Goal: Task Accomplishment & Management: Use online tool/utility

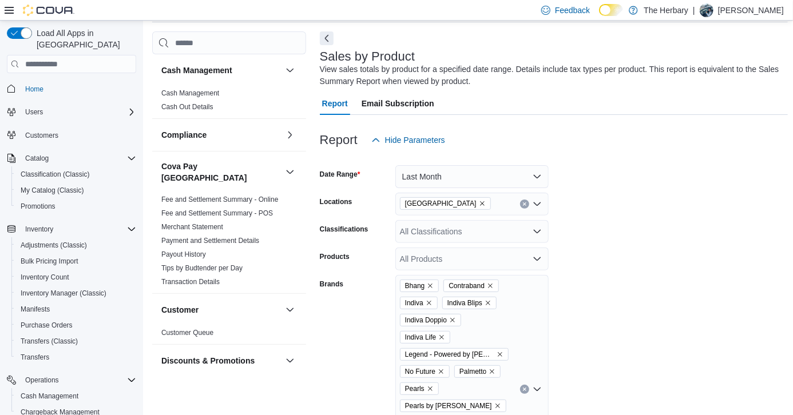
scroll to position [0, 479]
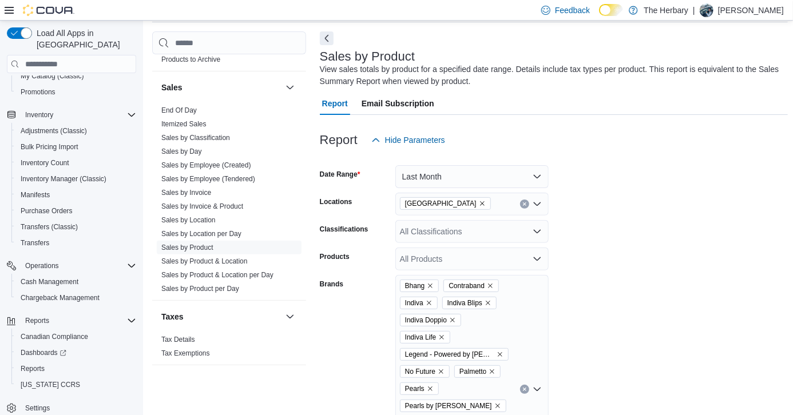
click at [519, 198] on div "[GEOGRAPHIC_DATA]" at bounding box center [471, 204] width 153 height 23
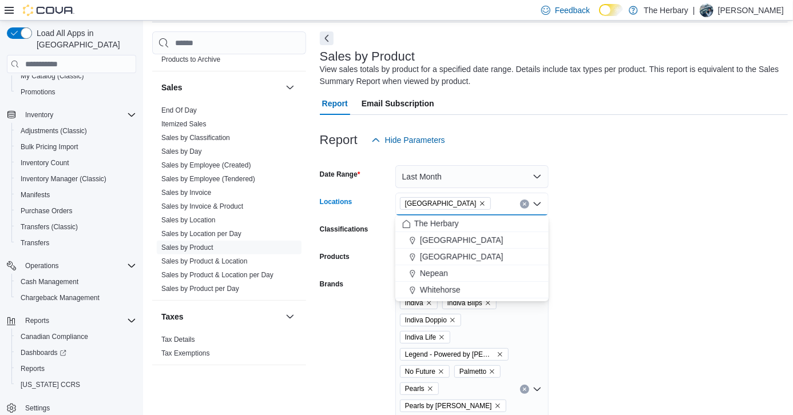
drag, startPoint x: 523, startPoint y: 200, endPoint x: 507, endPoint y: 194, distance: 16.7
click at [507, 194] on div "[GEOGRAPHIC_DATA]" at bounding box center [471, 204] width 153 height 23
click at [524, 204] on icon "Clear input" at bounding box center [524, 204] width 3 height 3
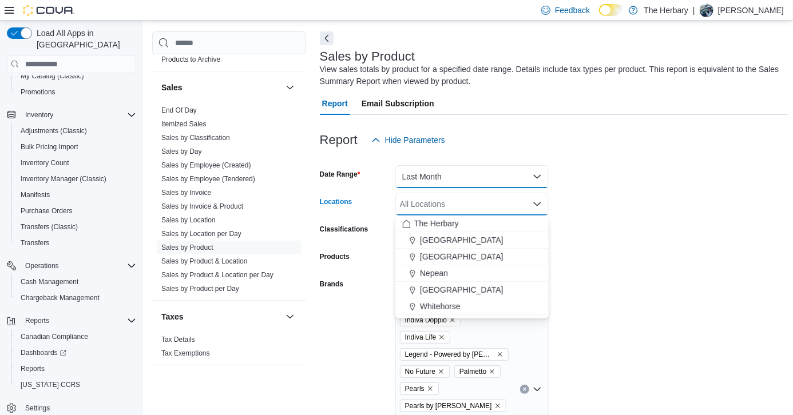
click at [485, 174] on button "Last Month" at bounding box center [471, 176] width 153 height 23
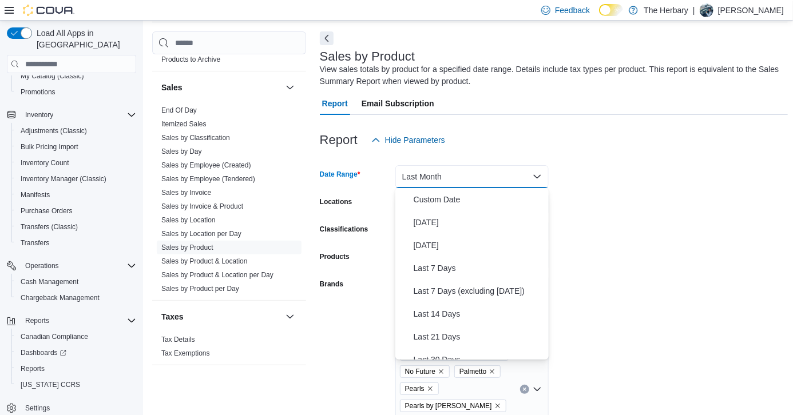
scroll to position [172, 0]
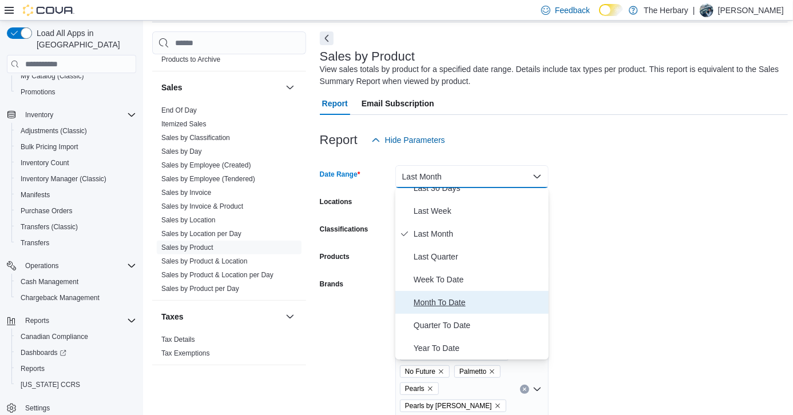
click at [459, 299] on span "Month To Date" at bounding box center [479, 303] width 130 height 14
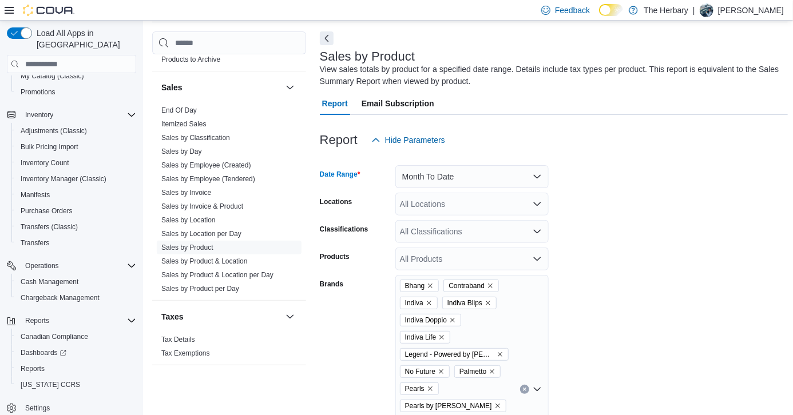
click at [626, 282] on form "Date Range Month To Date Locations All Locations Classifications All Classifica…" at bounding box center [554, 385] width 469 height 467
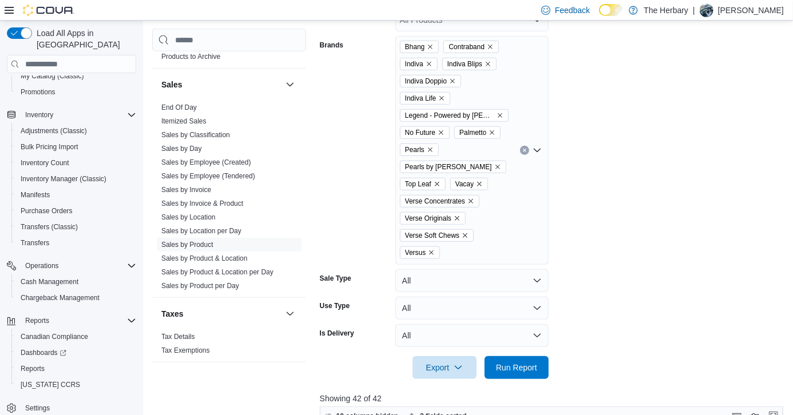
scroll to position [291, 0]
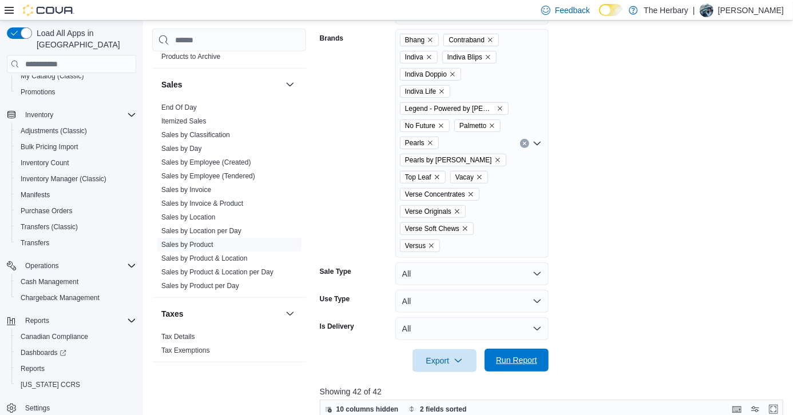
click at [527, 355] on span "Run Report" at bounding box center [516, 360] width 41 height 11
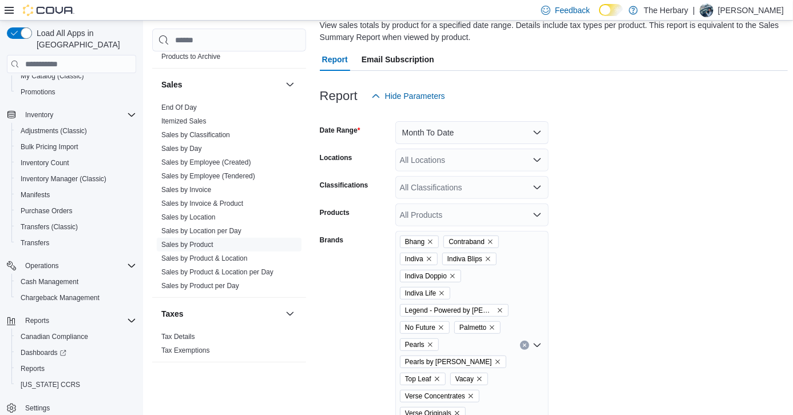
scroll to position [89, 0]
click at [449, 162] on div "All Locations" at bounding box center [471, 159] width 153 height 23
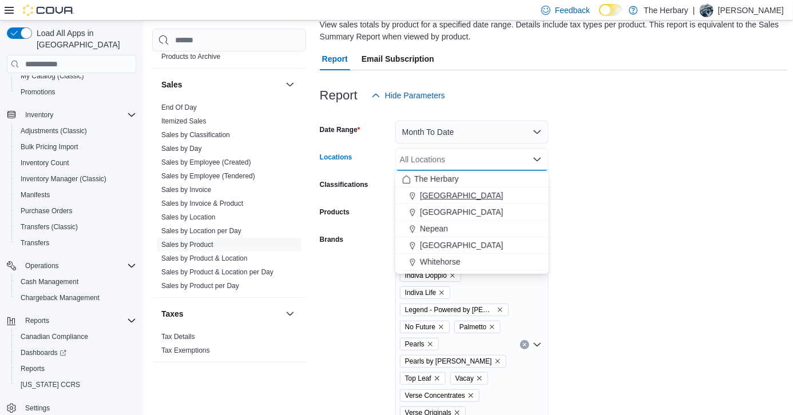
click at [440, 194] on span "[GEOGRAPHIC_DATA]" at bounding box center [462, 195] width 84 height 11
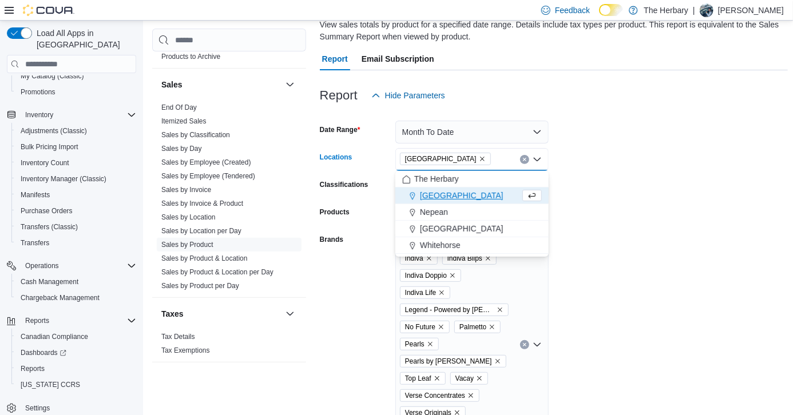
click at [610, 245] on form "Date Range Month To Date Locations [GEOGRAPHIC_DATA] Combo box. Selected. [GEOG…" at bounding box center [554, 340] width 469 height 467
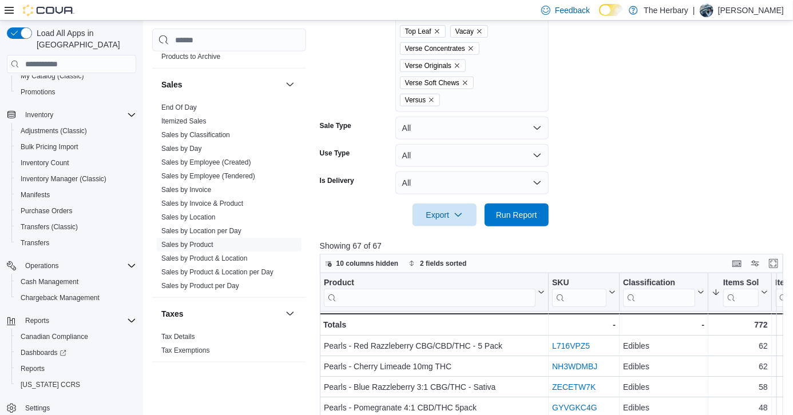
scroll to position [437, 0]
click at [529, 203] on span "Run Report" at bounding box center [516, 214] width 50 height 23
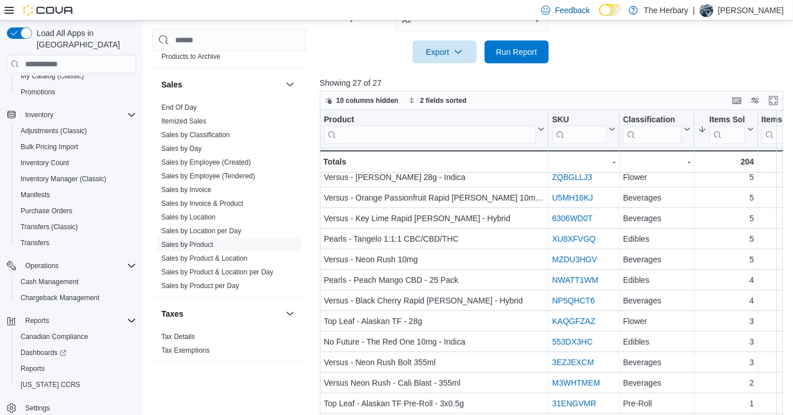
scroll to position [256, 0]
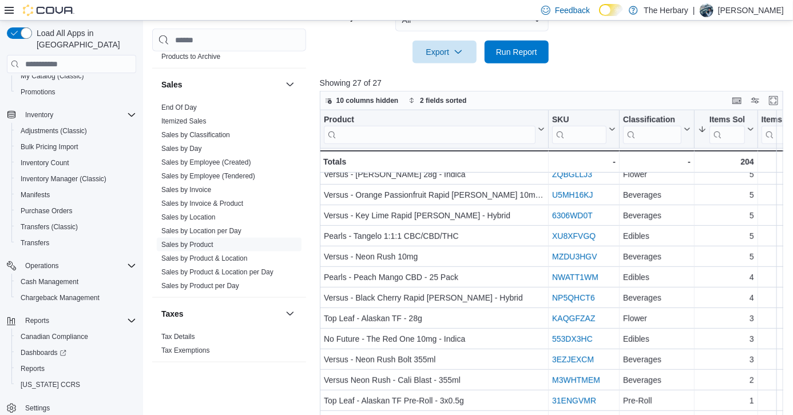
click at [654, 64] on div at bounding box center [554, 71] width 469 height 14
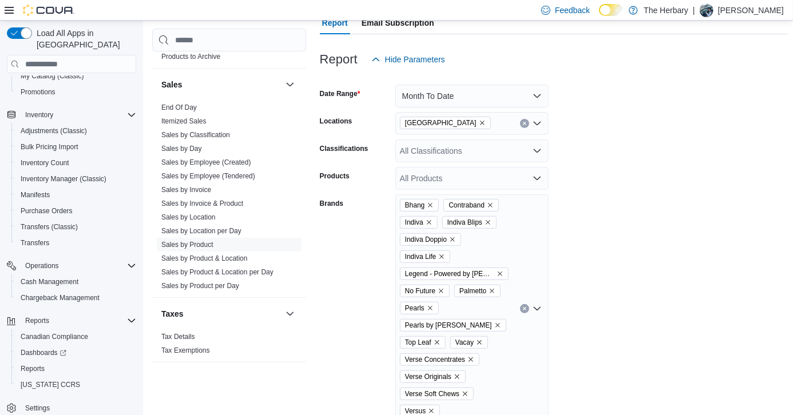
scroll to position [126, 0]
click at [523, 120] on button "Clear input" at bounding box center [524, 122] width 9 height 9
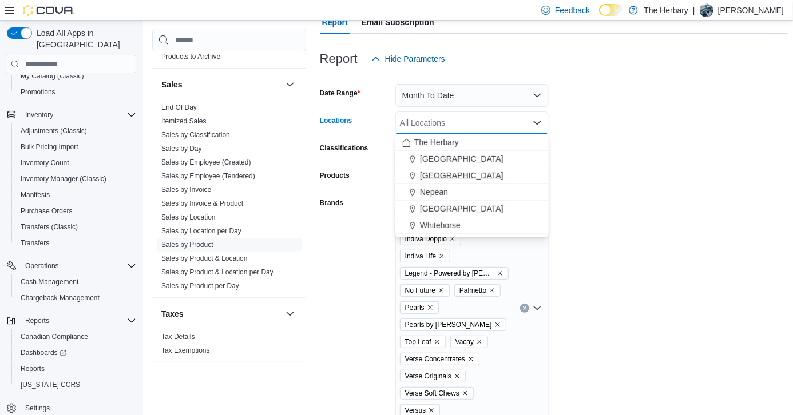
click at [442, 174] on span "[GEOGRAPHIC_DATA]" at bounding box center [462, 175] width 84 height 11
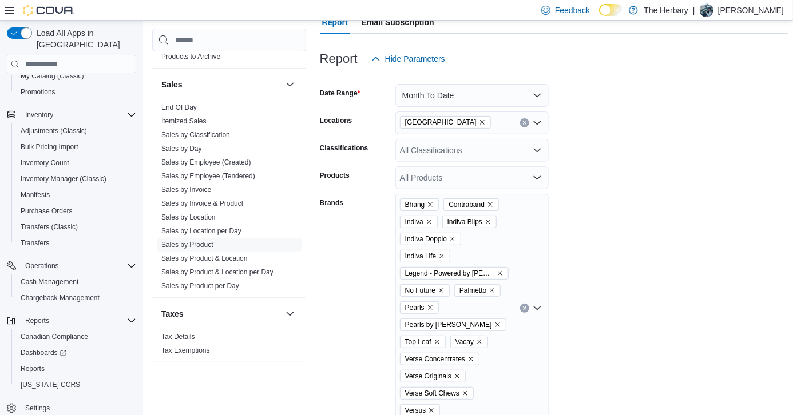
click at [625, 192] on form "Date Range Month To Date Locations [GEOGRAPHIC_DATA] Classifications All Classi…" at bounding box center [554, 303] width 469 height 467
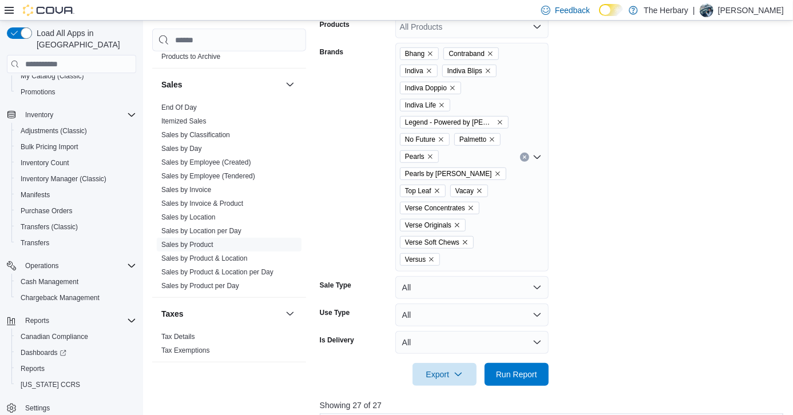
scroll to position [286, 0]
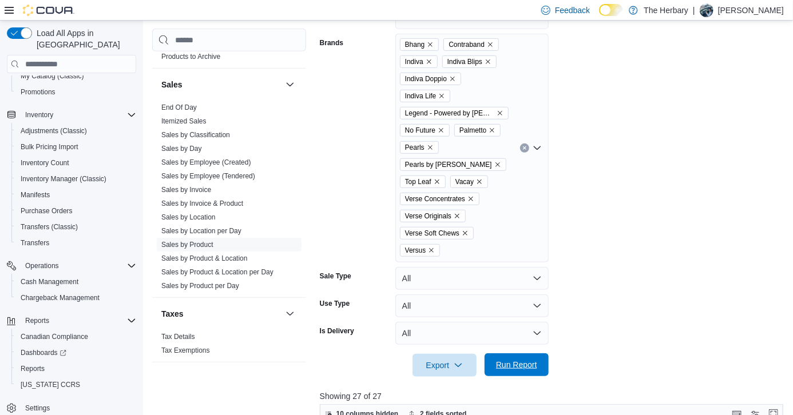
click at [526, 359] on span "Run Report" at bounding box center [516, 364] width 41 height 11
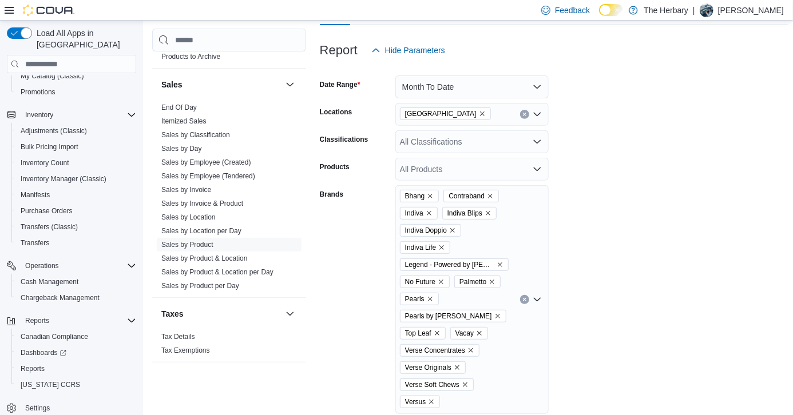
scroll to position [134, 0]
click at [526, 114] on icon "Clear input" at bounding box center [524, 115] width 5 height 5
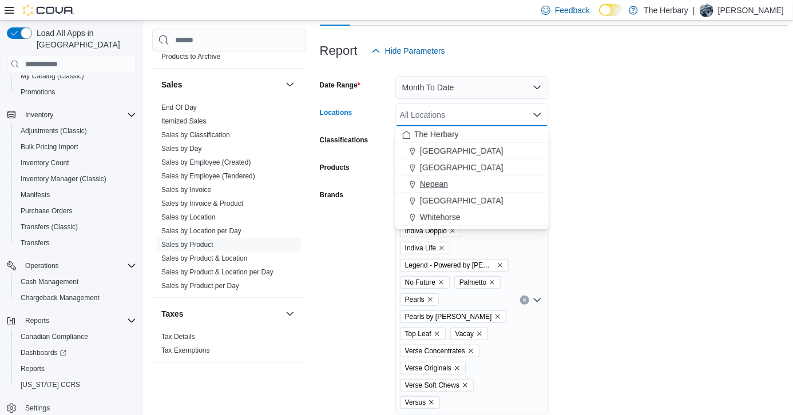
click at [434, 185] on span "Nepean" at bounding box center [434, 183] width 28 height 11
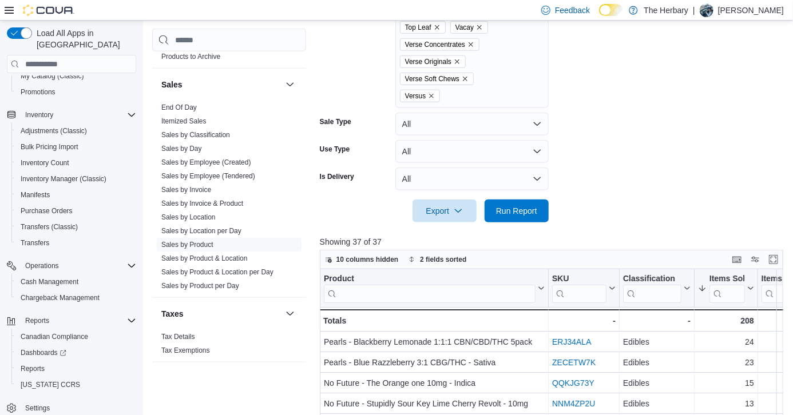
scroll to position [450, 0]
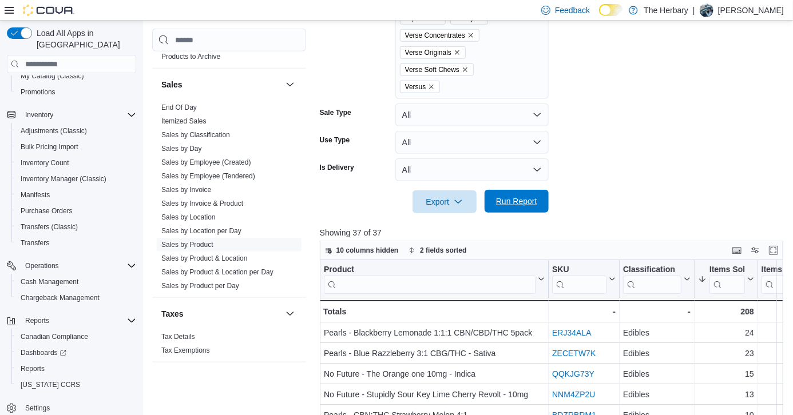
click at [518, 196] on span "Run Report" at bounding box center [516, 201] width 41 height 11
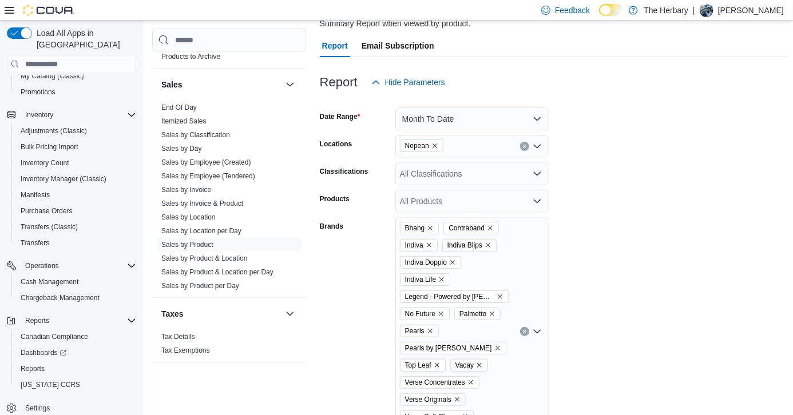
scroll to position [92, 0]
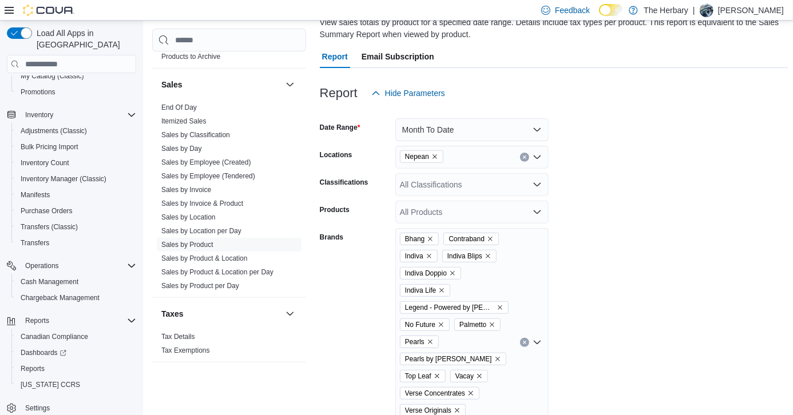
click at [526, 156] on icon "Clear input" at bounding box center [524, 157] width 5 height 5
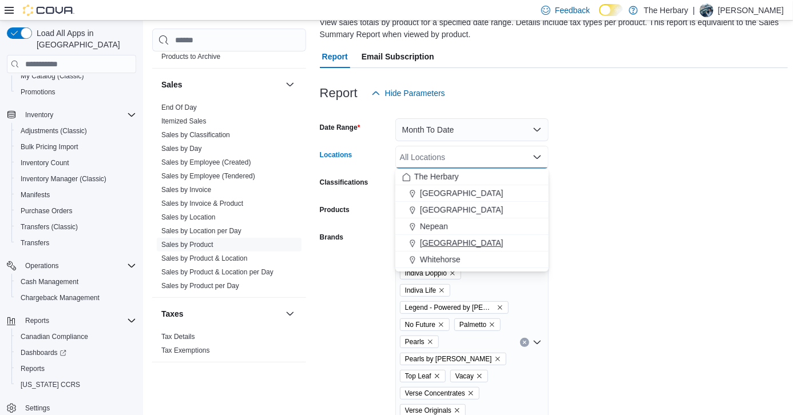
click at [439, 244] on span "[GEOGRAPHIC_DATA]" at bounding box center [462, 242] width 84 height 11
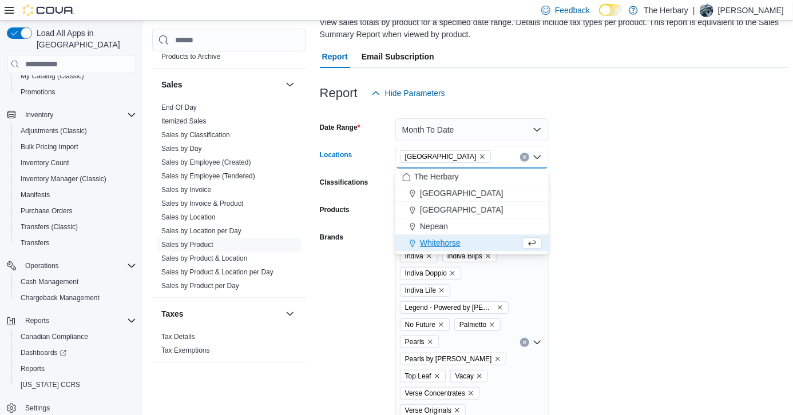
click at [609, 256] on form "Date Range Month To Date Locations [GEOGRAPHIC_DATA] Combo box. Selected. [GEOG…" at bounding box center [554, 338] width 469 height 467
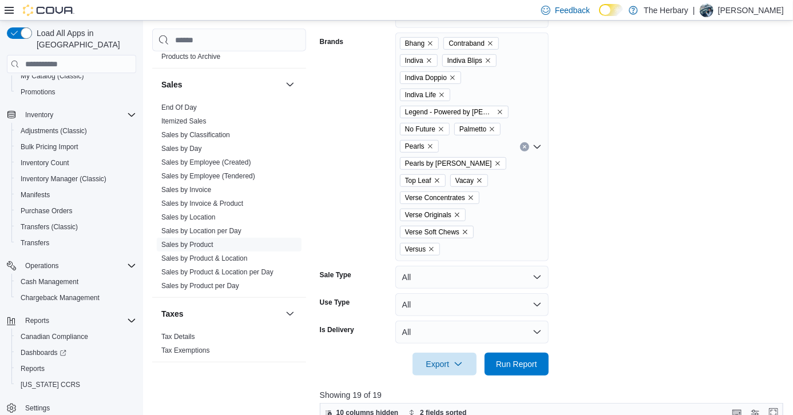
scroll to position [305, 0]
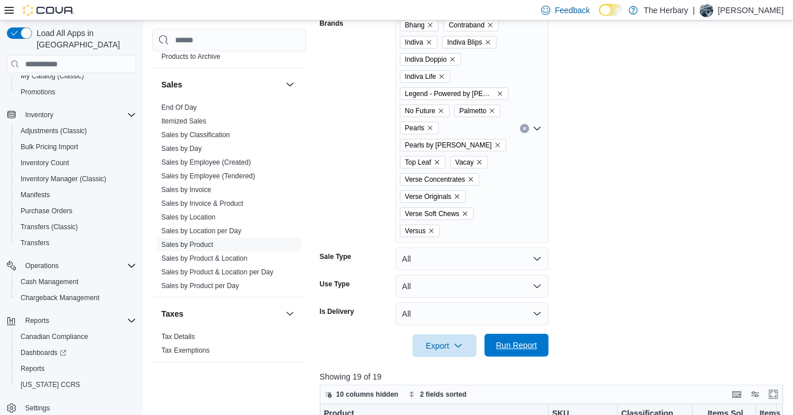
click at [509, 340] on span "Run Report" at bounding box center [516, 345] width 41 height 11
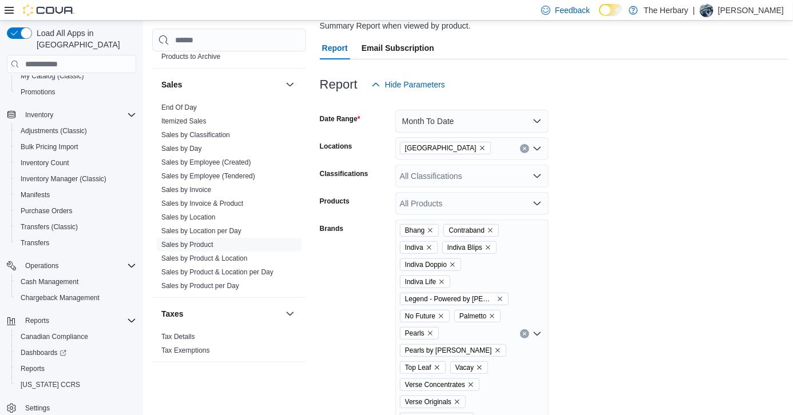
scroll to position [100, 0]
click at [525, 150] on icon "Clear input" at bounding box center [524, 149] width 3 height 3
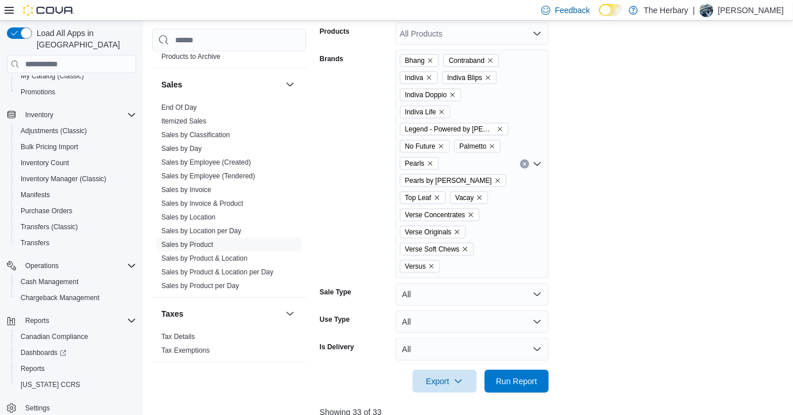
scroll to position [283, 0]
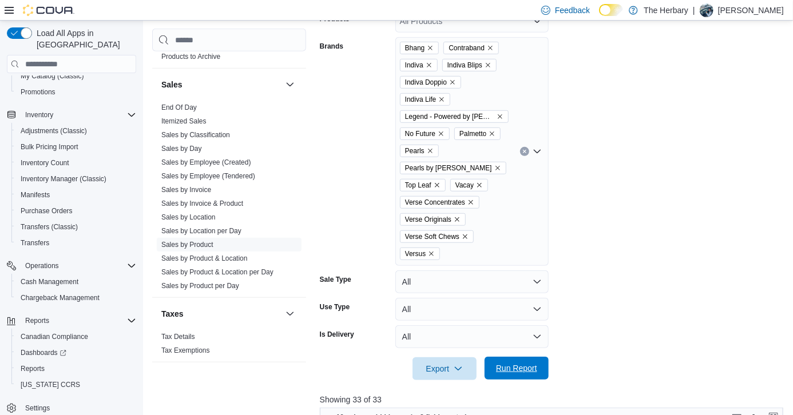
click at [528, 358] on span "Run Report" at bounding box center [516, 368] width 50 height 23
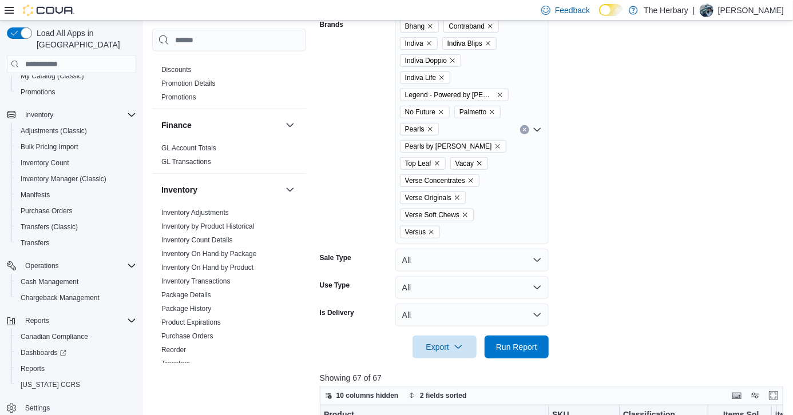
scroll to position [310, 0]
click at [242, 251] on link "Inventory On Hand by Package" at bounding box center [209, 255] width 96 height 8
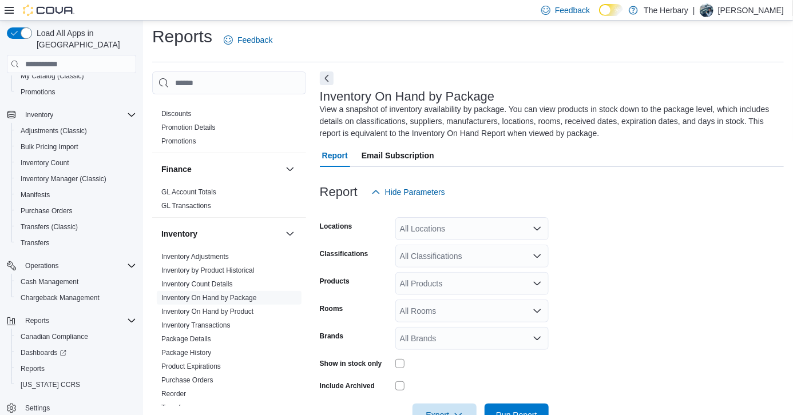
scroll to position [39, 0]
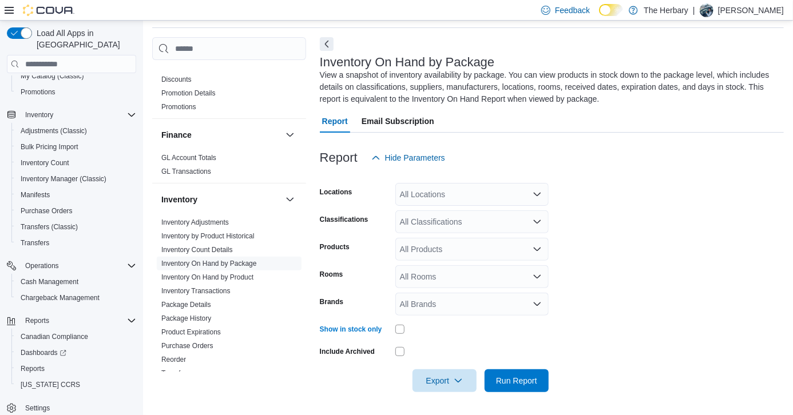
click at [511, 196] on div "All Locations" at bounding box center [471, 194] width 153 height 23
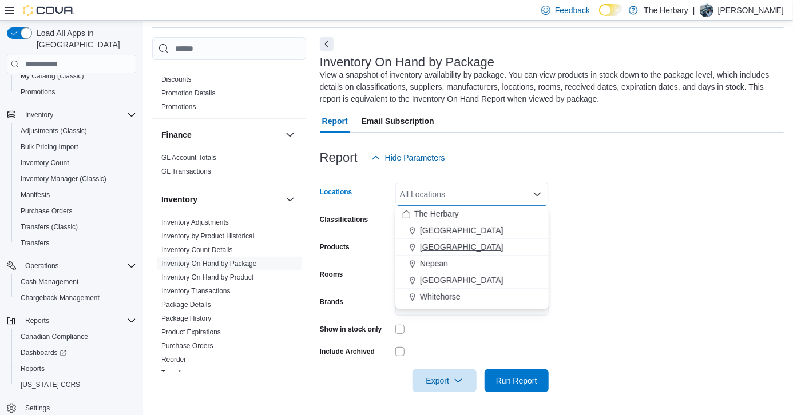
click at [440, 244] on span "[GEOGRAPHIC_DATA]" at bounding box center [462, 246] width 84 height 11
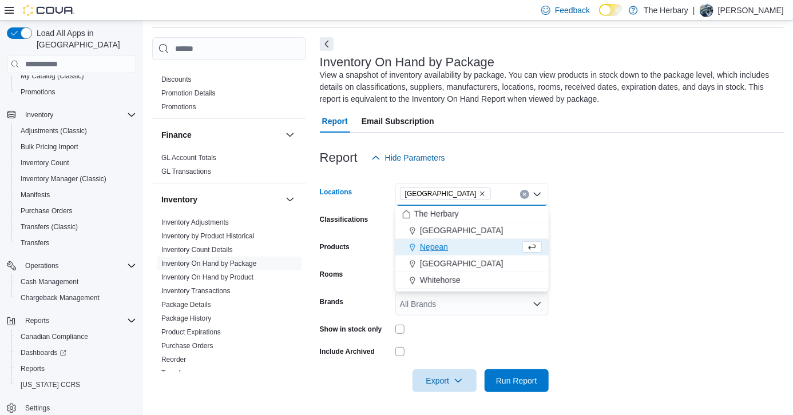
click at [620, 261] on form "Locations [GEOGRAPHIC_DATA] Combo box. Selected. [GEOGRAPHIC_DATA]. Press Backs…" at bounding box center [552, 280] width 464 height 223
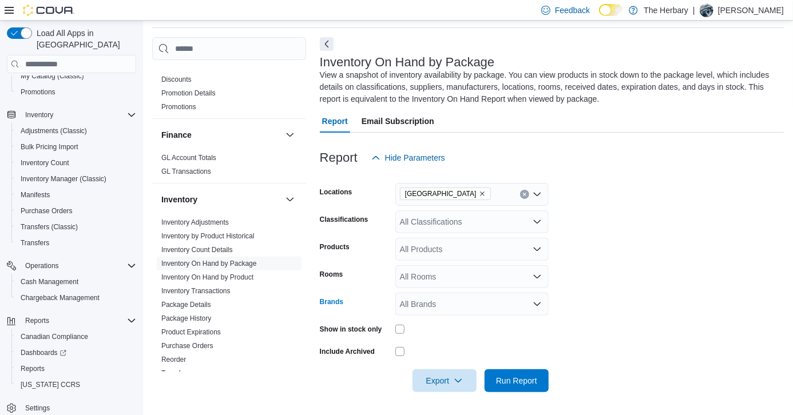
click at [465, 305] on div "All Brands" at bounding box center [471, 304] width 153 height 23
type input "***"
click at [418, 259] on button "Fuego" at bounding box center [471, 267] width 153 height 17
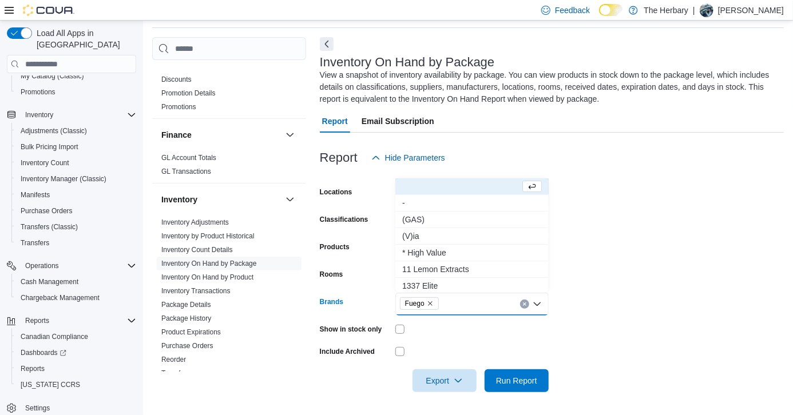
click at [627, 289] on form "Locations [GEOGRAPHIC_DATA] Classifications All Classifications Products All Pr…" at bounding box center [552, 280] width 464 height 223
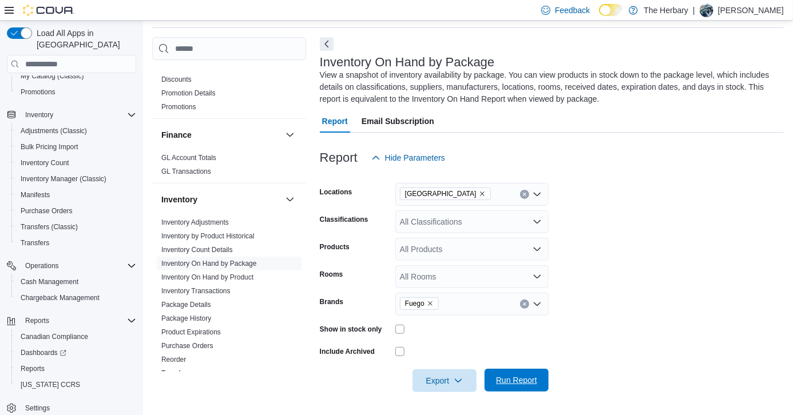
click at [530, 382] on span "Run Report" at bounding box center [516, 380] width 41 height 11
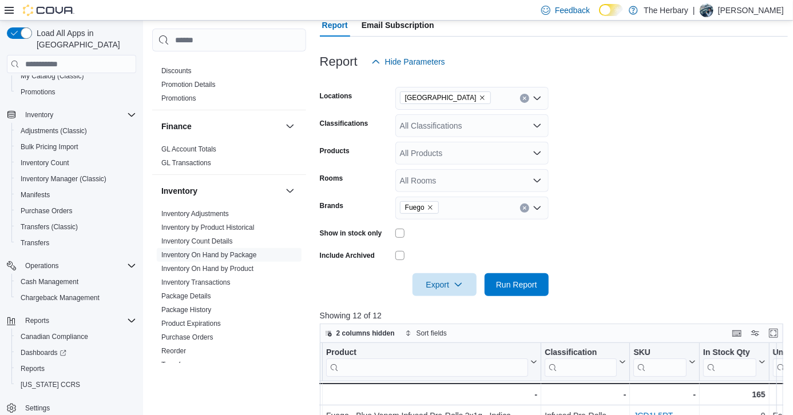
scroll to position [124, 0]
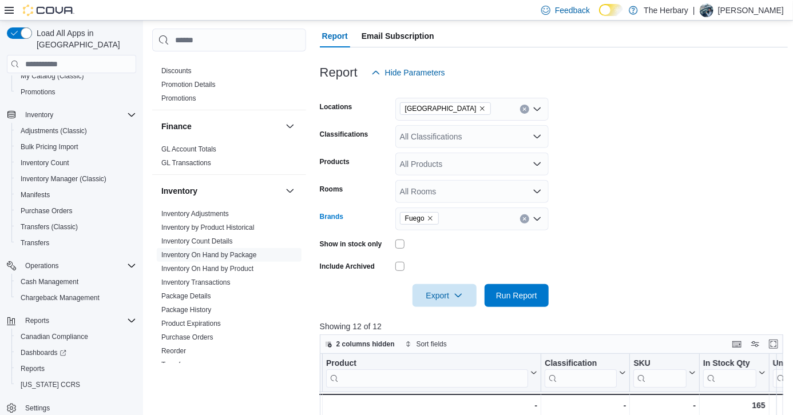
click at [432, 221] on icon "Remove Fuego from selection in this group" at bounding box center [430, 218] width 7 height 7
type input "***"
click at [414, 240] on span "XPLOR" at bounding box center [472, 238] width 140 height 11
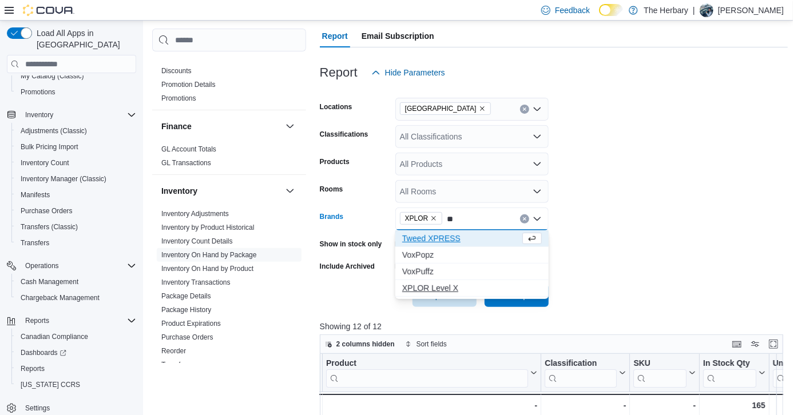
type input "**"
click at [449, 287] on span "XPLOR Level X" at bounding box center [472, 288] width 140 height 11
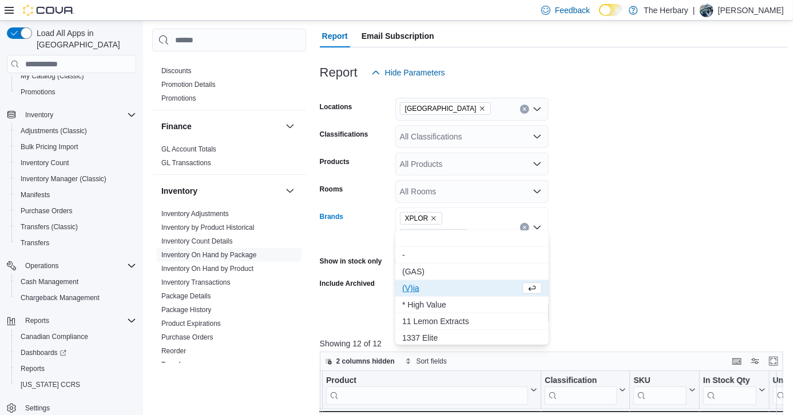
click at [581, 285] on form "Locations [GEOGRAPHIC_DATA] Classifications All Classifications Products All Pr…" at bounding box center [554, 204] width 469 height 240
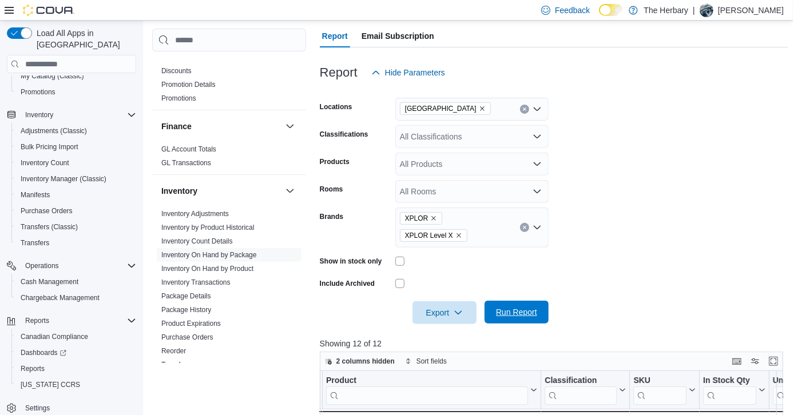
click at [525, 301] on span "Run Report" at bounding box center [516, 312] width 50 height 23
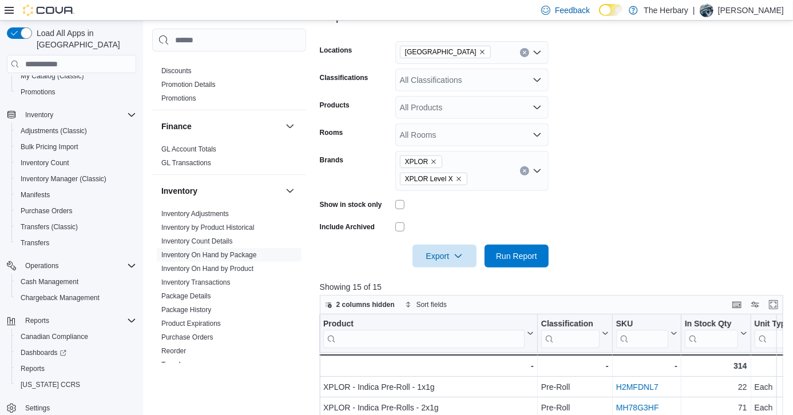
scroll to position [174, 0]
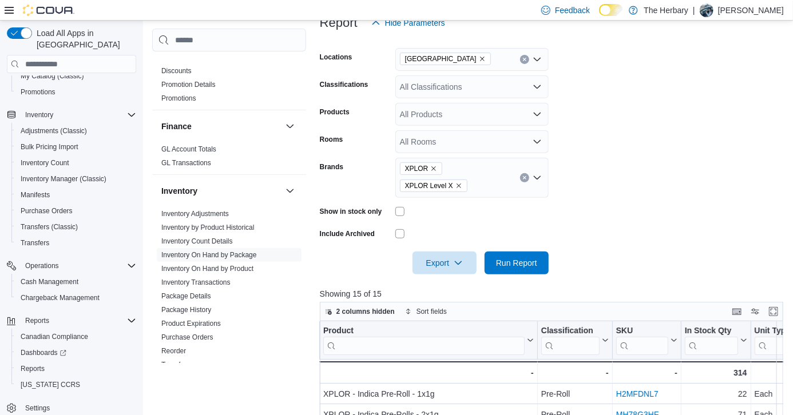
click at [524, 177] on icon "Clear input" at bounding box center [524, 178] width 3 height 3
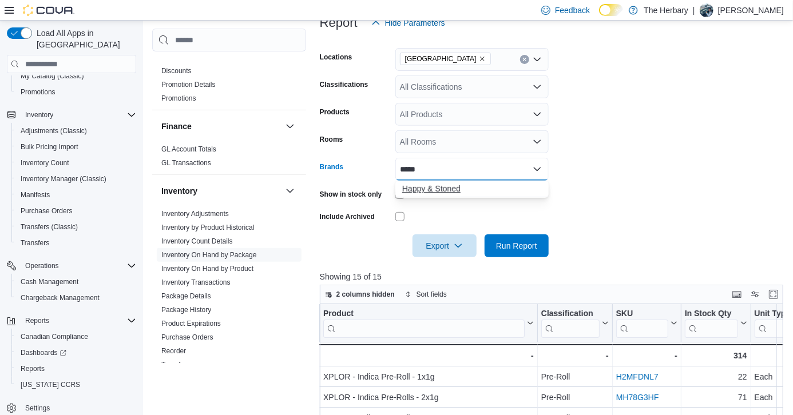
type input "*****"
click at [449, 183] on span "Happy & Stoned" at bounding box center [472, 188] width 140 height 11
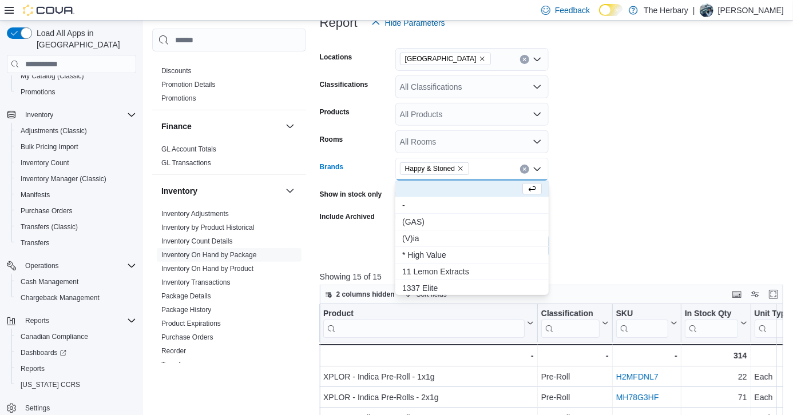
click at [613, 192] on form "Locations [GEOGRAPHIC_DATA] Classifications All Classifications Products All Pr…" at bounding box center [554, 145] width 469 height 223
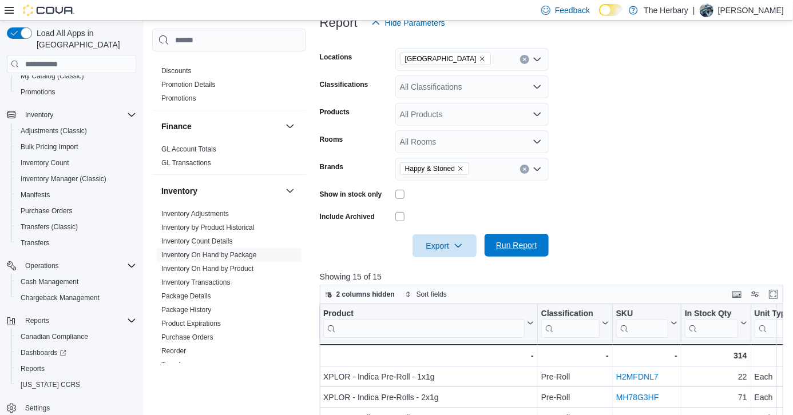
click at [525, 245] on span "Run Report" at bounding box center [516, 245] width 41 height 11
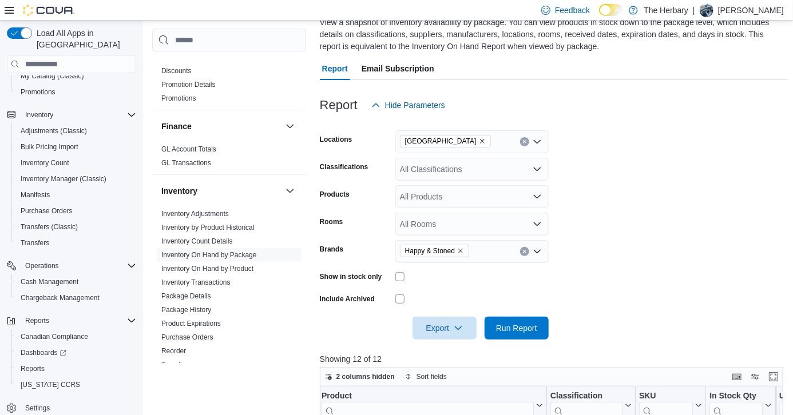
scroll to position [92, 0]
